Goal: Navigation & Orientation: Find specific page/section

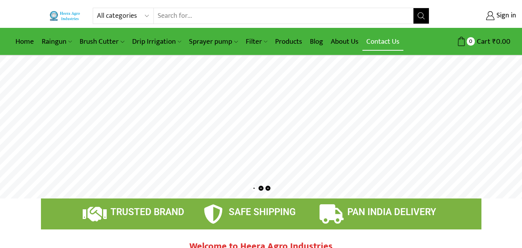
click at [378, 39] on link "Contact Us" at bounding box center [382, 41] width 41 height 18
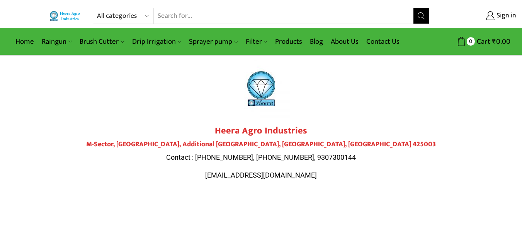
click at [368, 99] on div at bounding box center [261, 89] width 433 height 58
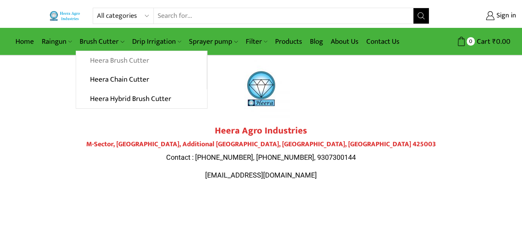
click at [114, 60] on link "Heera Brush Cutter" at bounding box center [141, 60] width 130 height 19
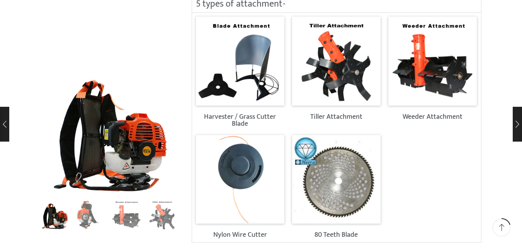
scroll to position [793, 0]
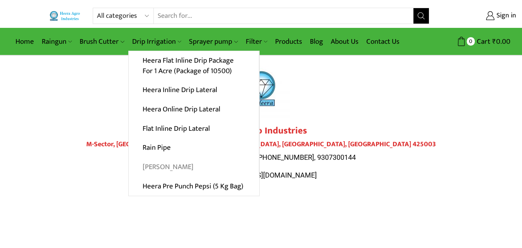
click at [153, 165] on link "[PERSON_NAME]" at bounding box center [194, 166] width 130 height 19
